Goal: Find specific page/section: Find specific page/section

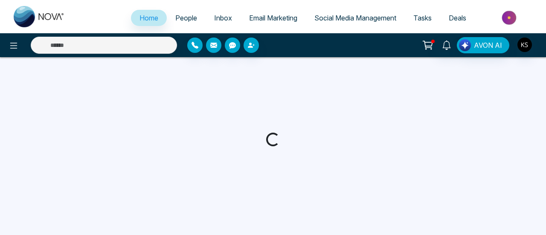
select select "*"
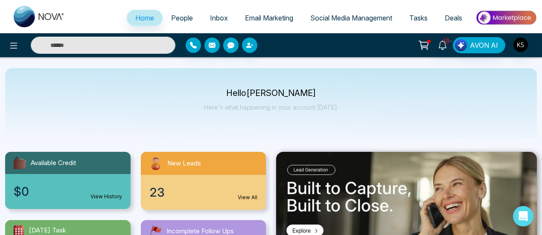
click at [120, 39] on input "text" at bounding box center [103, 45] width 145 height 17
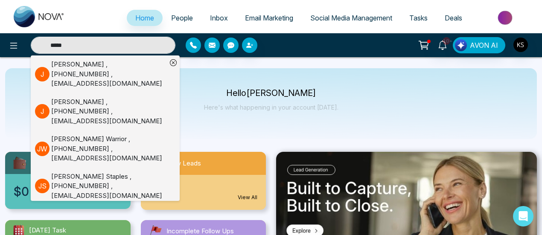
type input "*****"
click at [76, 99] on div "[PERSON_NAME] , [PHONE_NUMBER] , [EMAIL_ADDRESS][DOMAIN_NAME]" at bounding box center [109, 111] width 116 height 29
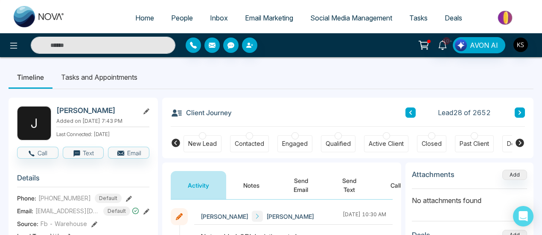
scroll to position [40, 0]
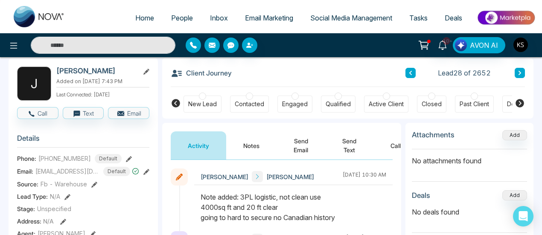
click at [252, 145] on button "Notes" at bounding box center [251, 145] width 50 height 28
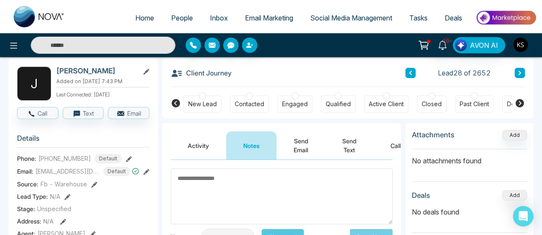
click at [193, 147] on button "Activity" at bounding box center [198, 145] width 55 height 28
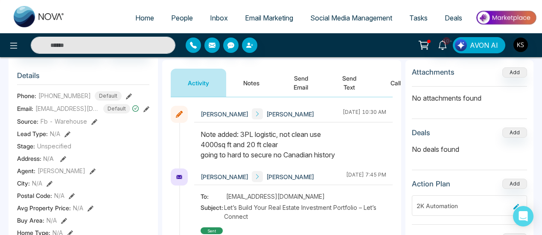
scroll to position [104, 0]
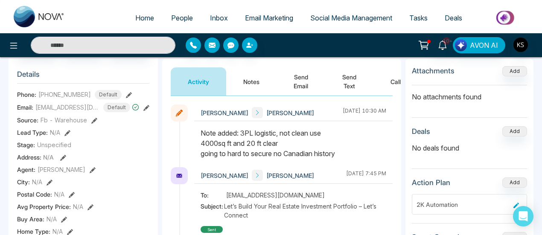
click at [177, 17] on span "People" at bounding box center [182, 18] width 22 height 9
